Goal: Use online tool/utility: Utilize a website feature to perform a specific function

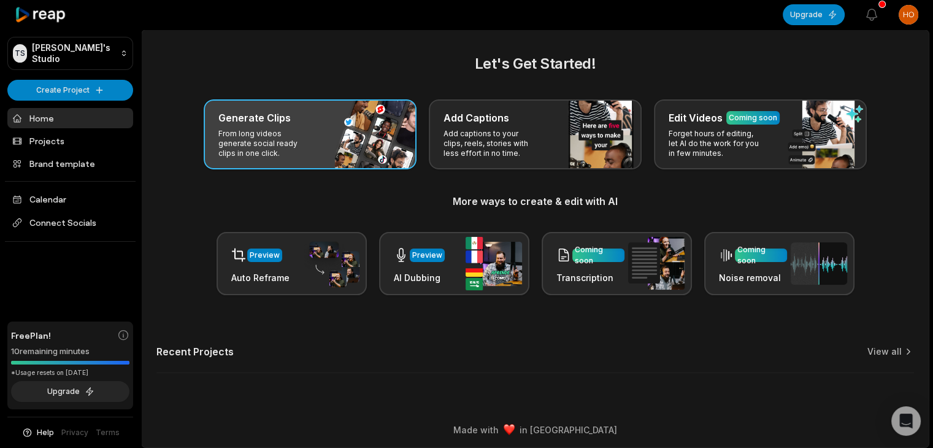
click at [368, 150] on div "Generate Clips From long videos generate social ready clips in one click." at bounding box center [310, 134] width 213 height 70
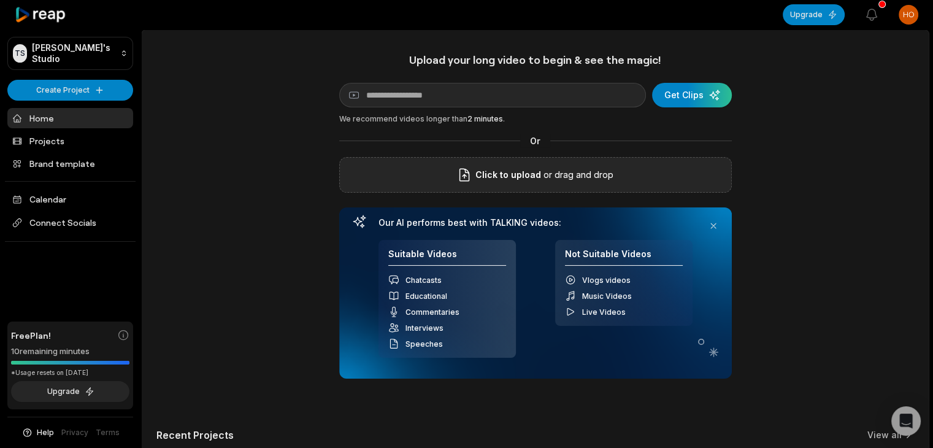
click at [460, 165] on div "Click to upload or drag and drop" at bounding box center [535, 175] width 392 height 36
click at [706, 101] on div "submit" at bounding box center [692, 95] width 80 height 25
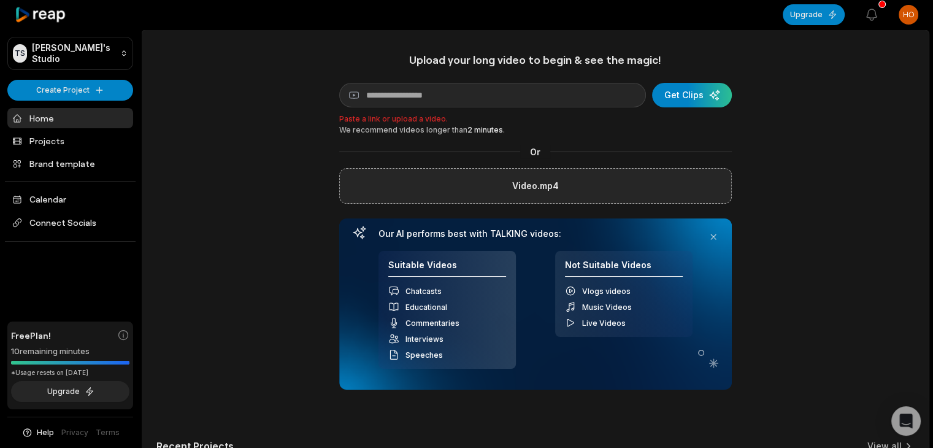
click at [623, 149] on div "Or" at bounding box center [535, 151] width 392 height 13
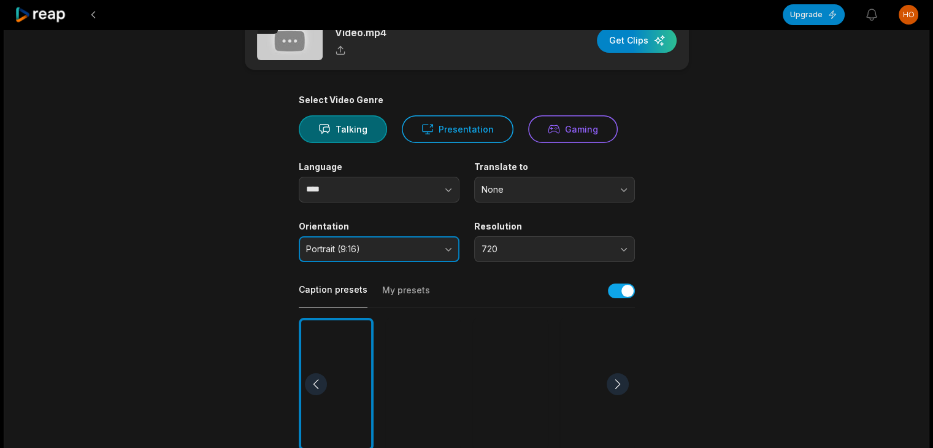
click at [430, 251] on span "Portrait (9:16)" at bounding box center [370, 248] width 129 height 11
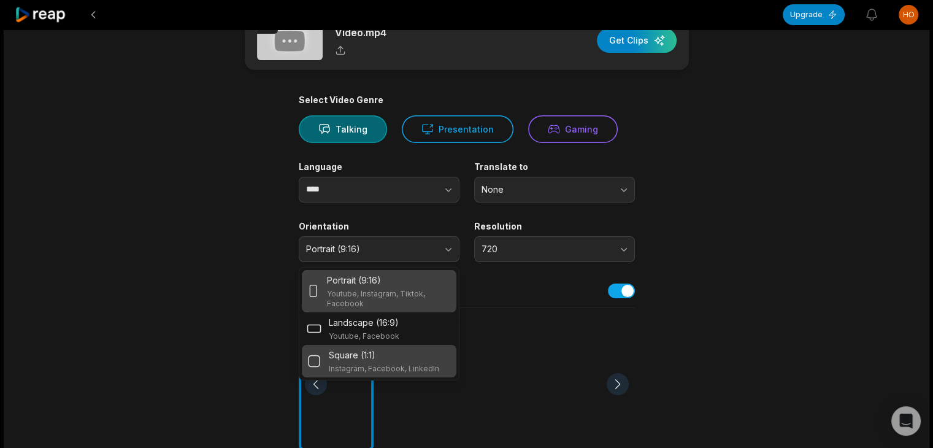
click at [381, 351] on div "Square (1:1)" at bounding box center [384, 354] width 110 height 13
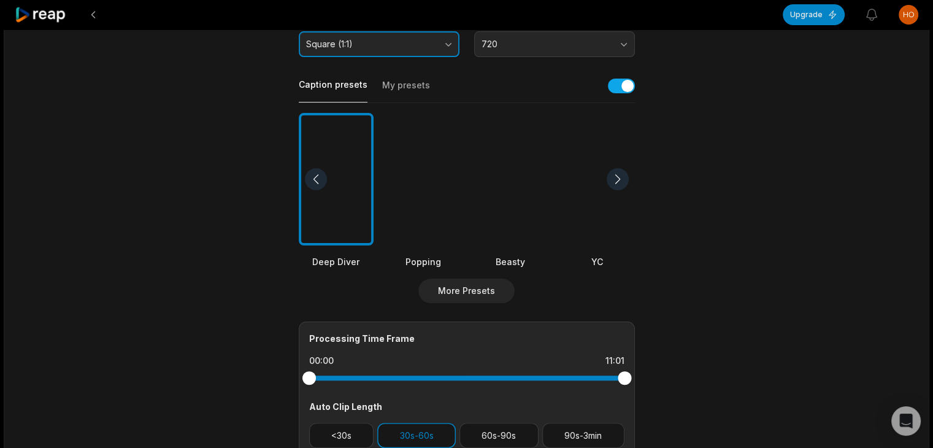
scroll to position [245, 0]
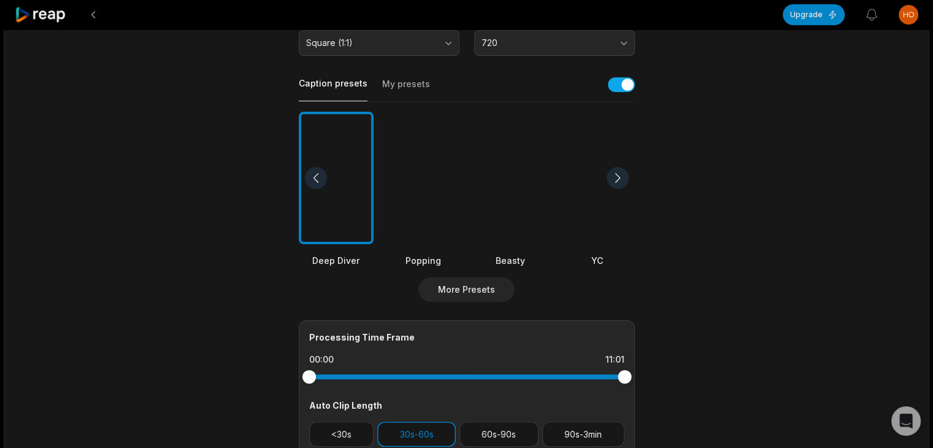
click at [593, 212] on div at bounding box center [597, 178] width 75 height 133
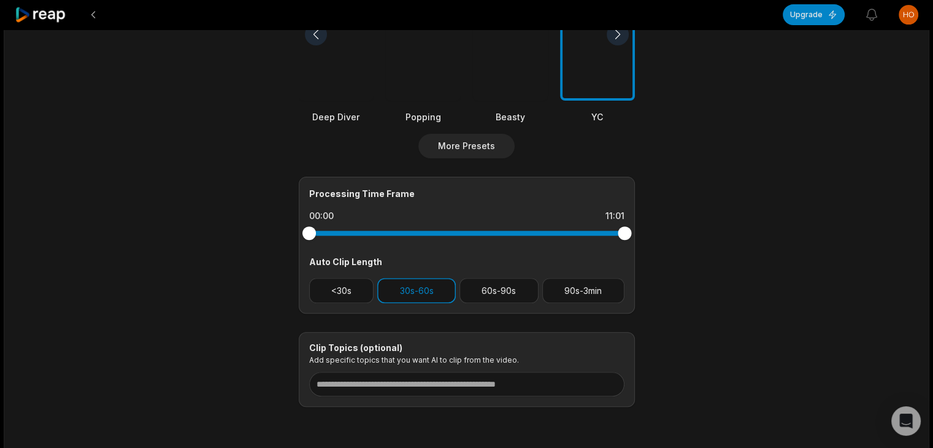
scroll to position [390, 0]
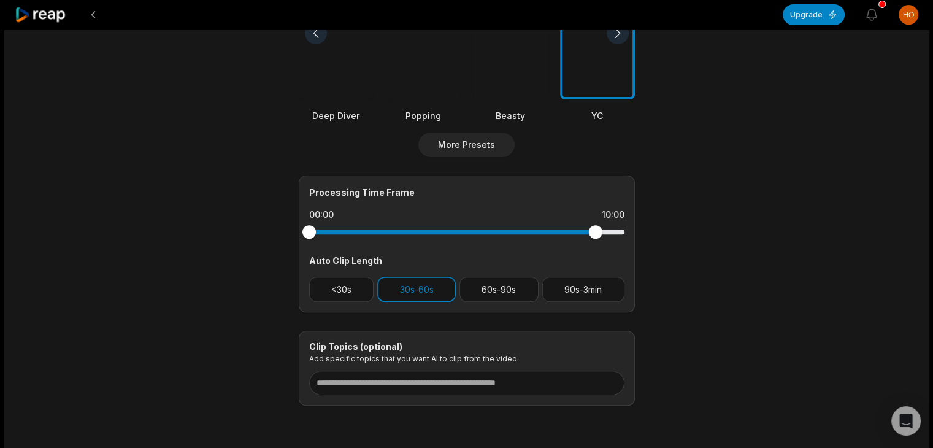
drag, startPoint x: 625, startPoint y: 234, endPoint x: 595, endPoint y: 241, distance: 31.5
click at [595, 241] on div at bounding box center [466, 232] width 315 height 22
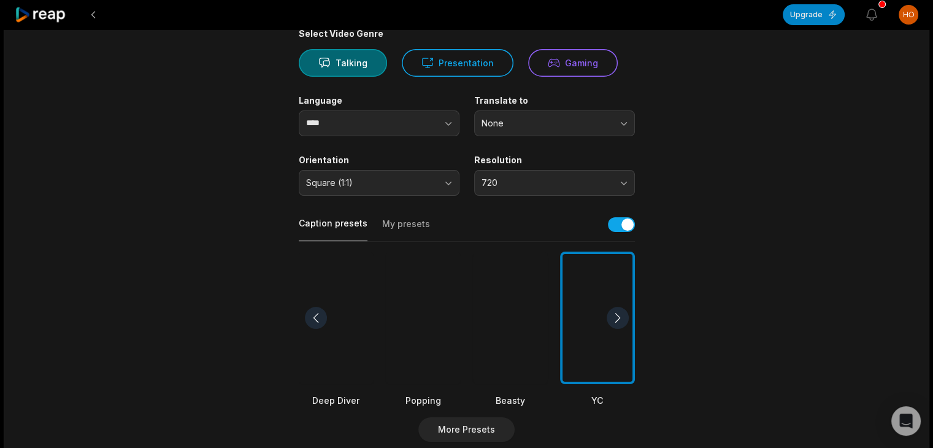
scroll to position [0, 0]
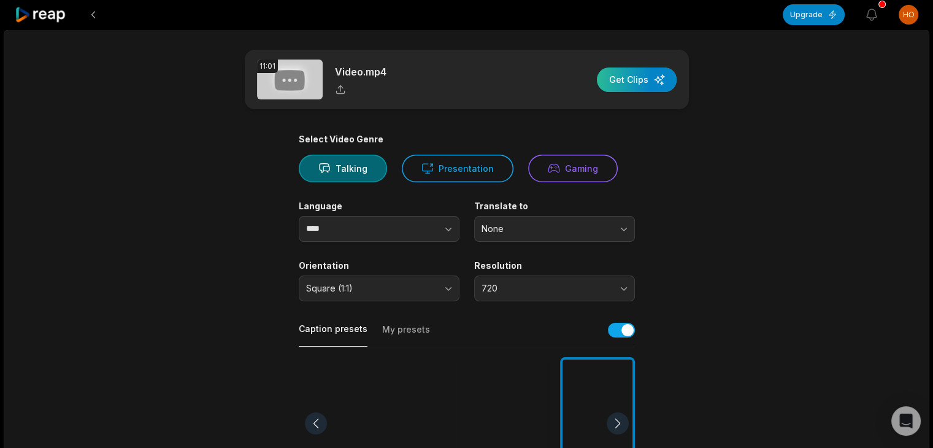
click at [644, 74] on div "button" at bounding box center [637, 79] width 80 height 25
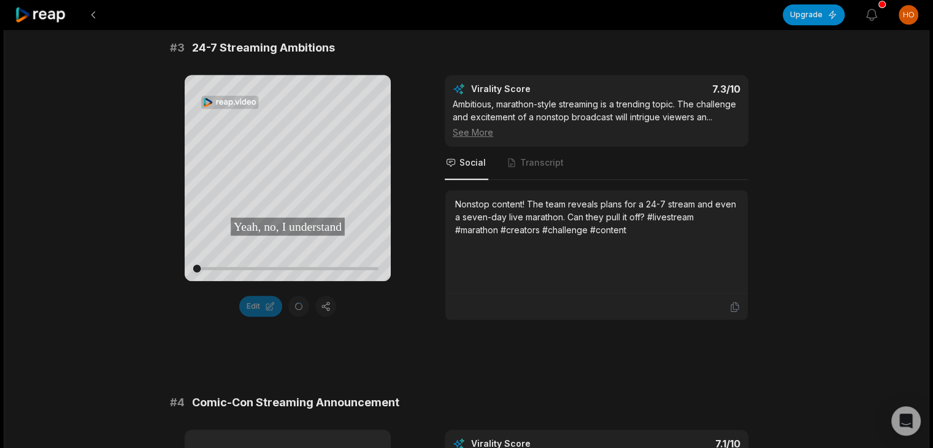
scroll to position [885, 0]
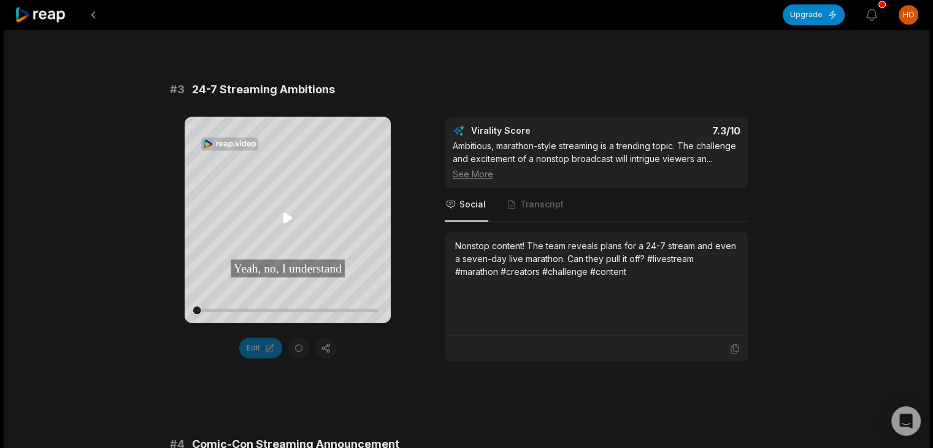
click at [284, 221] on icon at bounding box center [287, 217] width 9 height 10
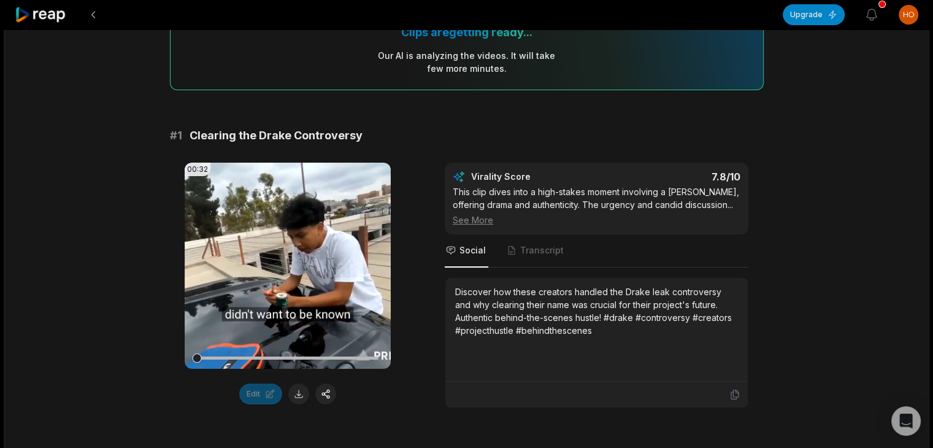
scroll to position [117, 0]
click at [286, 266] on icon at bounding box center [287, 266] width 9 height 10
click at [297, 392] on button at bounding box center [298, 394] width 21 height 21
click at [297, 278] on video "Your browser does not support mp4 format." at bounding box center [288, 266] width 206 height 206
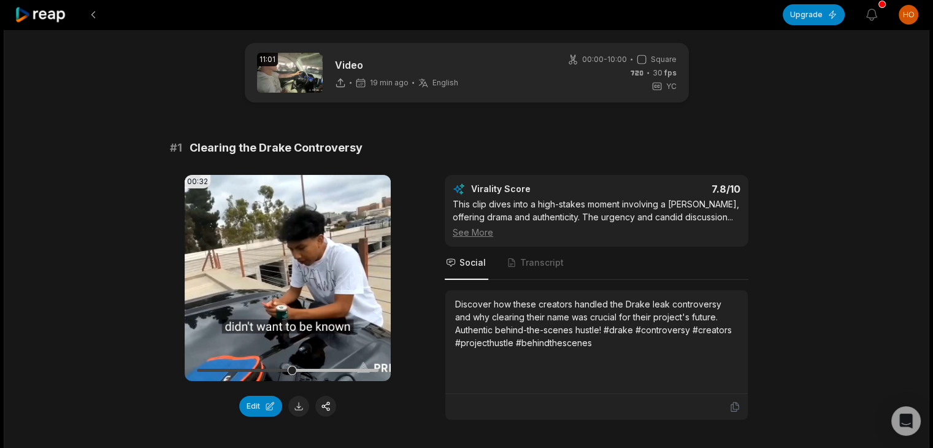
scroll to position [10, 0]
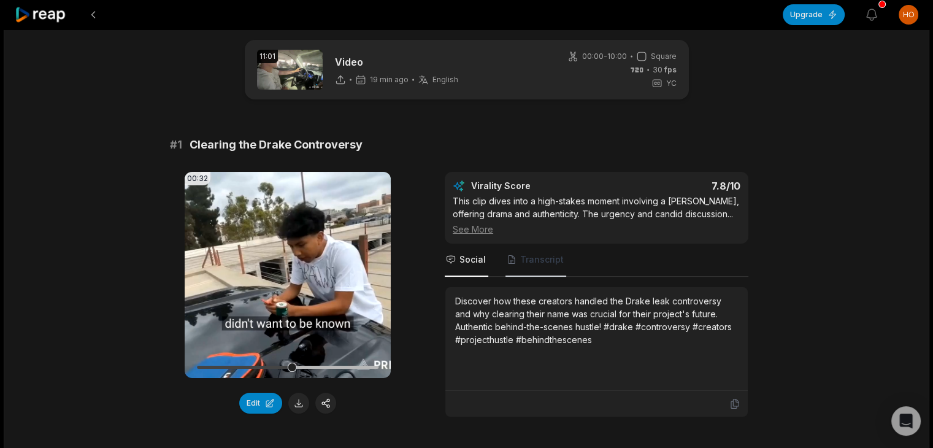
click at [551, 265] on span "Transcript" at bounding box center [542, 259] width 44 height 12
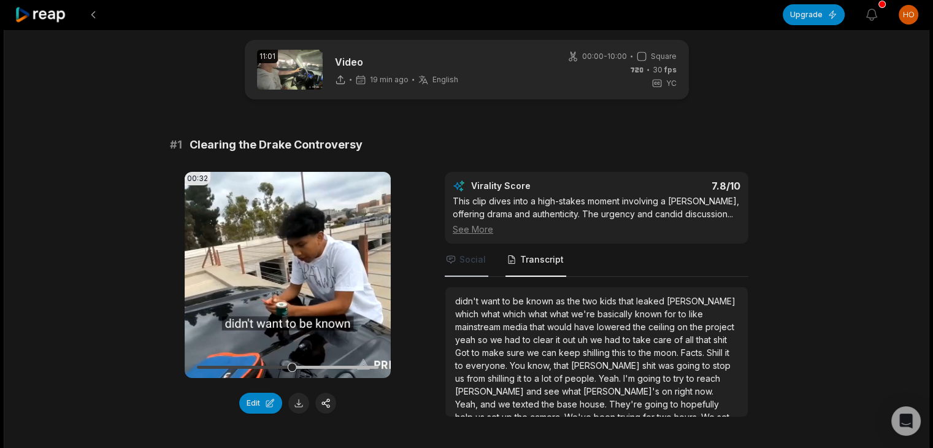
click at [481, 265] on span "Social" at bounding box center [472, 259] width 26 height 12
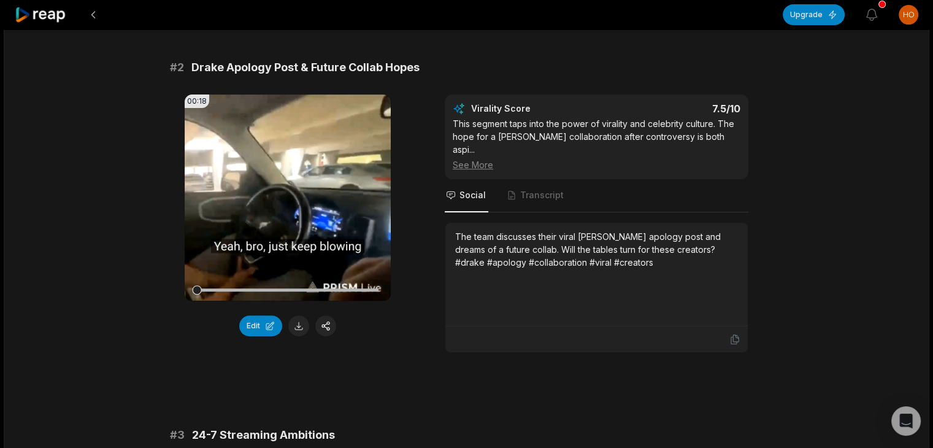
scroll to position [429, 0]
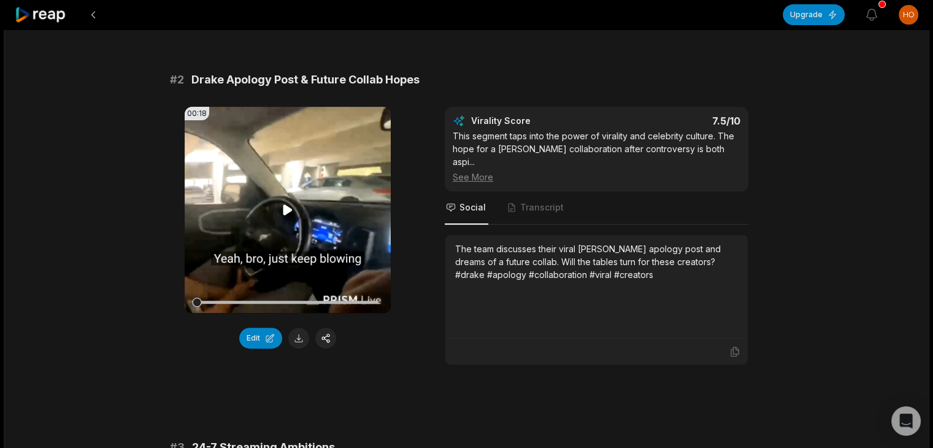
click at [284, 215] on icon at bounding box center [287, 209] width 15 height 15
click at [289, 213] on icon at bounding box center [288, 209] width 5 height 8
click at [289, 215] on icon at bounding box center [287, 209] width 9 height 10
click at [297, 348] on button at bounding box center [298, 337] width 21 height 21
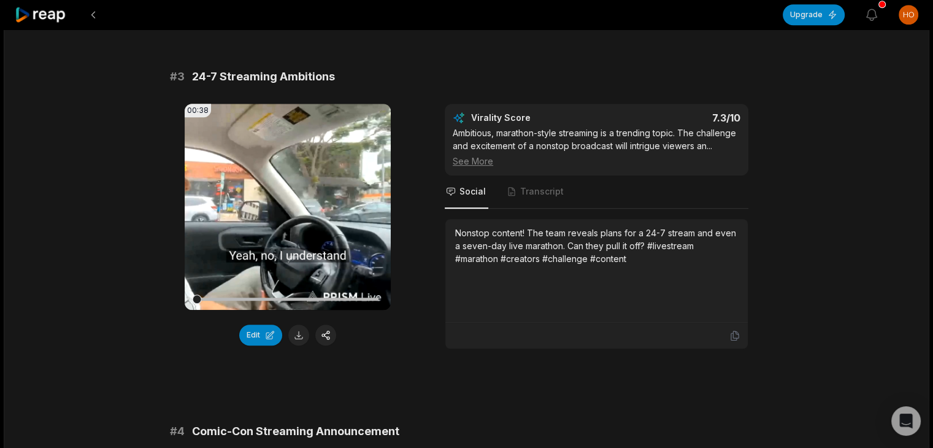
scroll to position [802, 0]
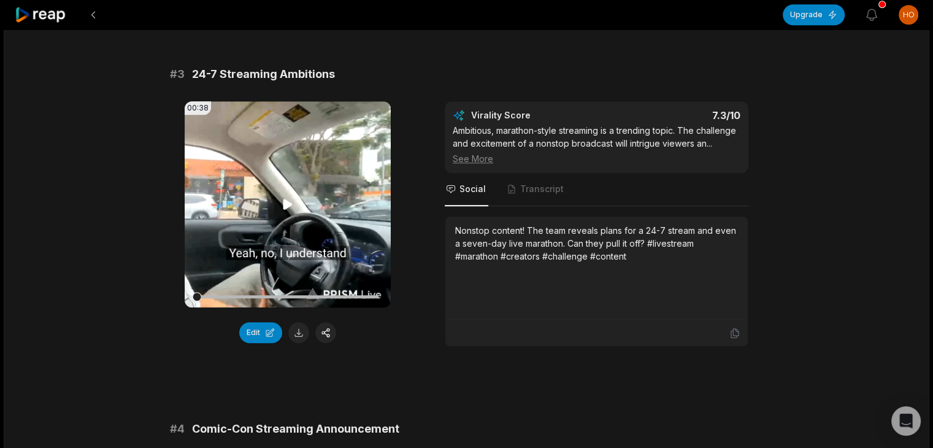
click at [283, 199] on icon at bounding box center [287, 204] width 9 height 10
click at [286, 204] on icon at bounding box center [287, 204] width 15 height 15
